Goal: Navigation & Orientation: Find specific page/section

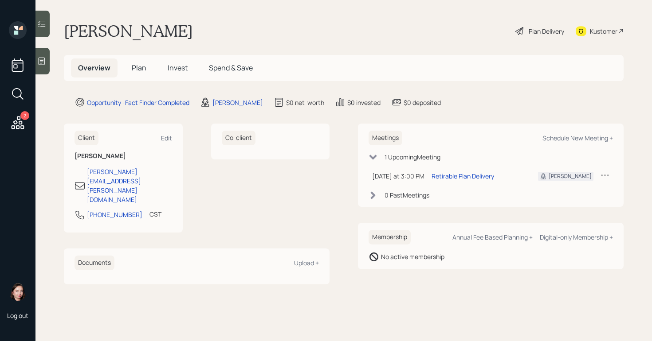
click at [217, 17] on main "[PERSON_NAME] Plan Delivery Kustomer Overview Plan Invest Spend & Save Opportun…" at bounding box center [343, 170] width 616 height 341
click at [18, 123] on icon at bounding box center [18, 123] width 16 height 16
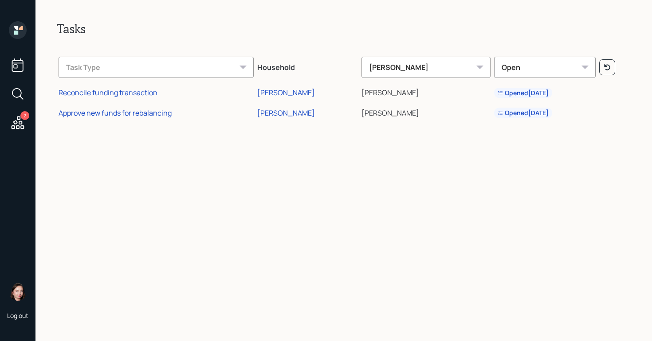
click at [16, 30] on icon at bounding box center [16, 28] width 4 height 4
